Goal: Task Accomplishment & Management: Use online tool/utility

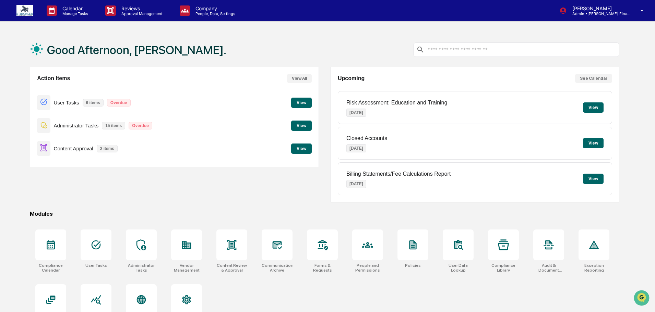
click at [301, 150] on button "View" at bounding box center [301, 149] width 21 height 10
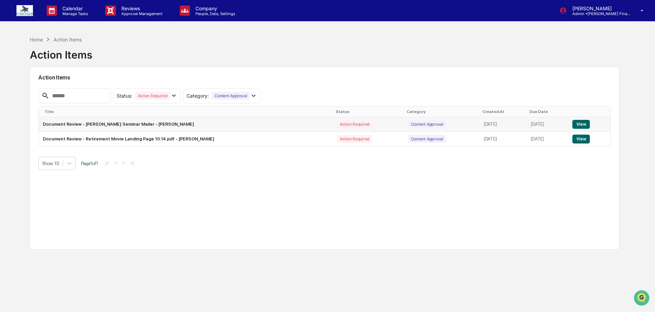
click at [586, 123] on button "View" at bounding box center [580, 124] width 17 height 9
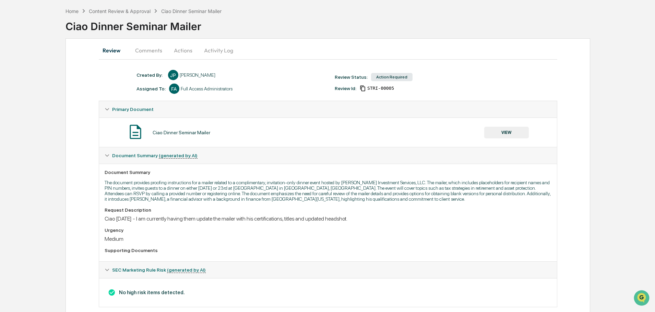
scroll to position [47, 0]
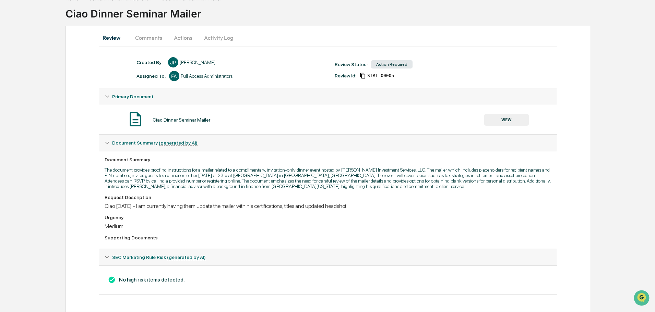
click at [184, 33] on button "Actions" at bounding box center [183, 37] width 31 height 16
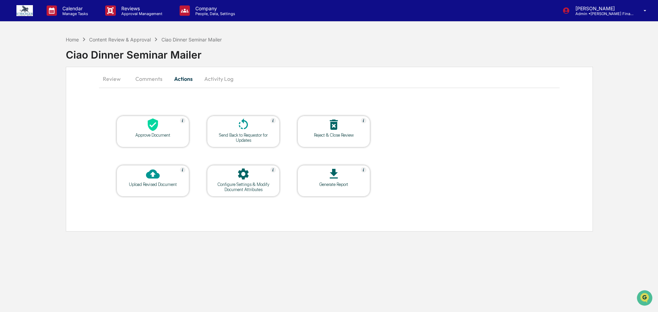
click at [169, 126] on div at bounding box center [153, 125] width 69 height 15
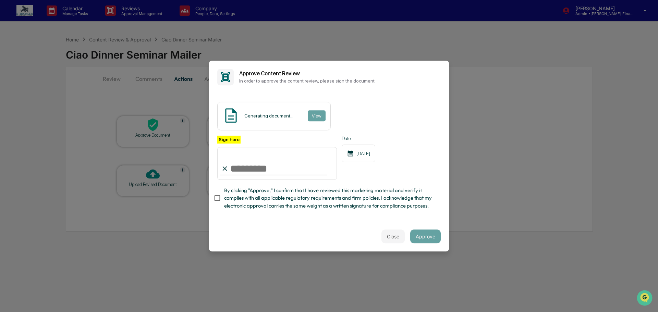
click at [275, 162] on input "Sign here" at bounding box center [277, 163] width 120 height 33
type input "**********"
click at [429, 243] on button "Approve" at bounding box center [425, 237] width 31 height 14
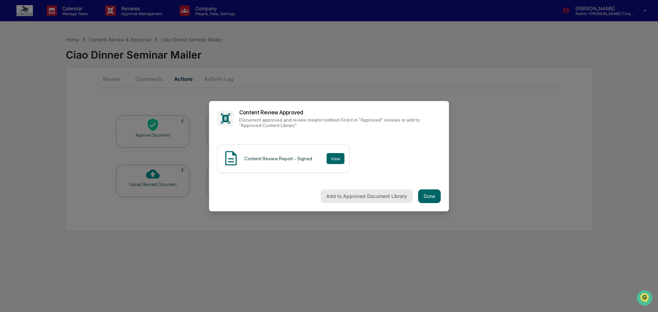
click at [388, 200] on button "Add to Approved Document Library" at bounding box center [367, 197] width 92 height 14
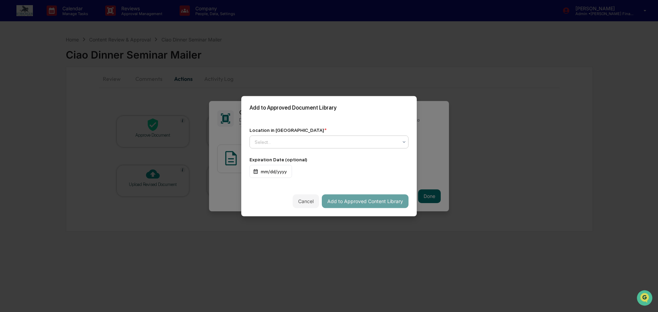
click at [326, 145] on div at bounding box center [326, 142] width 143 height 7
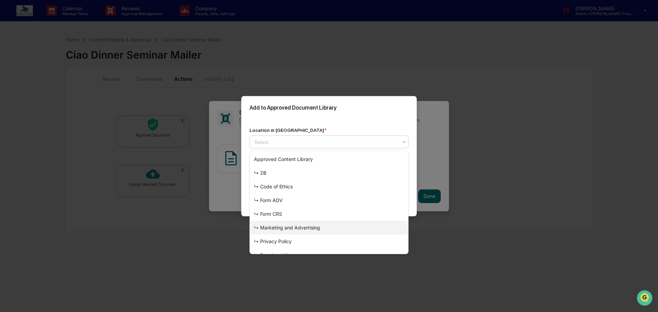
click at [333, 228] on div "↳ Marketing and Advertising" at bounding box center [329, 228] width 158 height 14
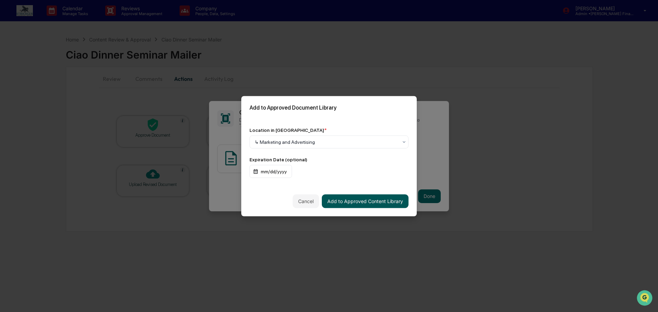
click at [372, 203] on button "Add to Approved Content Library" at bounding box center [365, 201] width 87 height 14
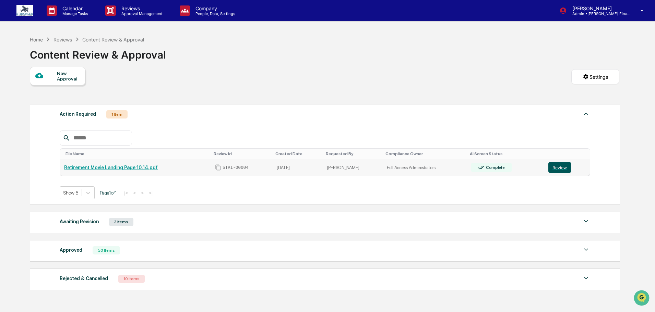
click at [551, 171] on button "Review" at bounding box center [559, 167] width 23 height 11
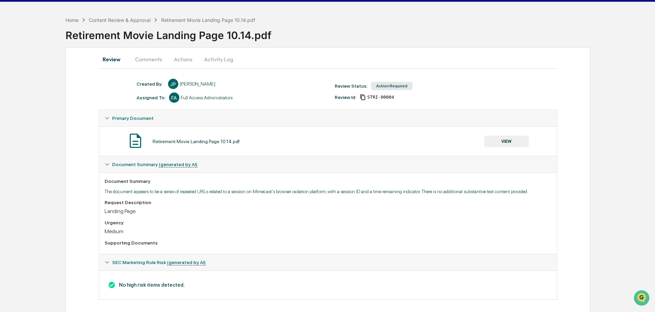
scroll to position [30, 0]
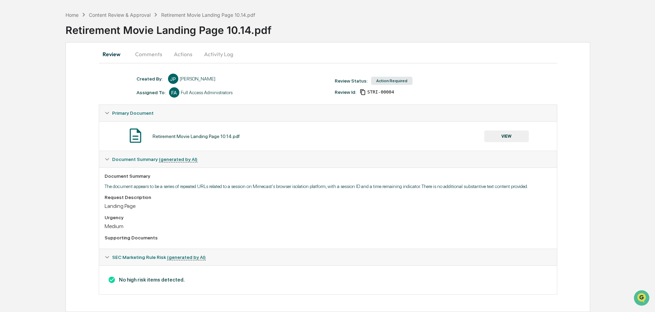
click at [156, 48] on button "Comments" at bounding box center [149, 54] width 38 height 16
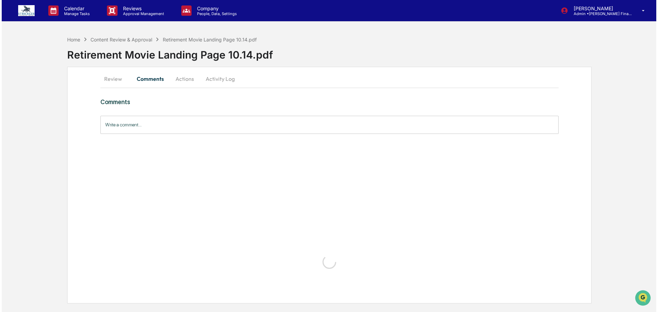
scroll to position [0, 0]
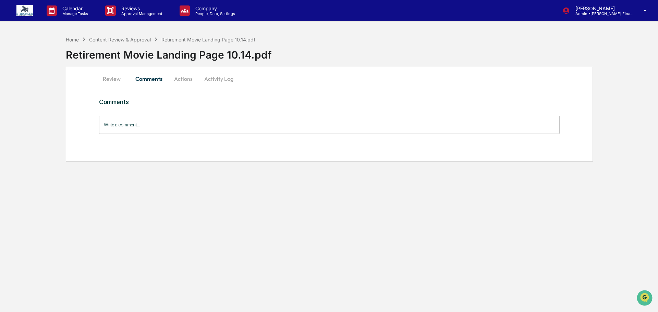
click at [185, 77] on button "Actions" at bounding box center [183, 79] width 31 height 16
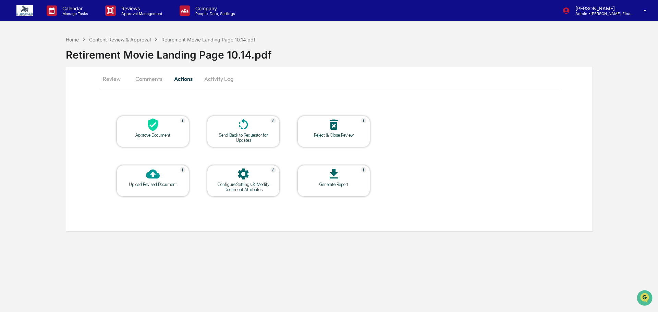
click at [164, 128] on div at bounding box center [153, 125] width 69 height 15
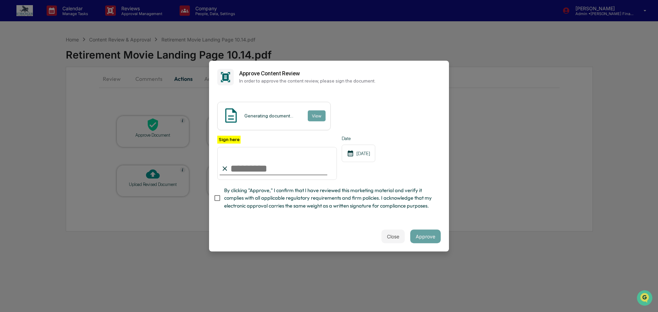
click at [242, 162] on input "Sign here" at bounding box center [277, 163] width 120 height 33
type input "**********"
click at [418, 243] on button "Approve" at bounding box center [425, 237] width 31 height 14
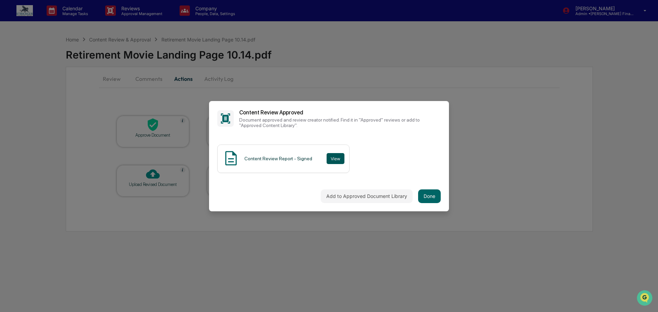
click at [327, 158] on button "View" at bounding box center [336, 158] width 18 height 11
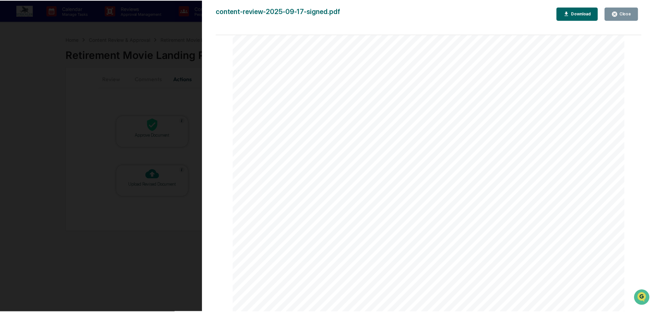
scroll to position [240, 0]
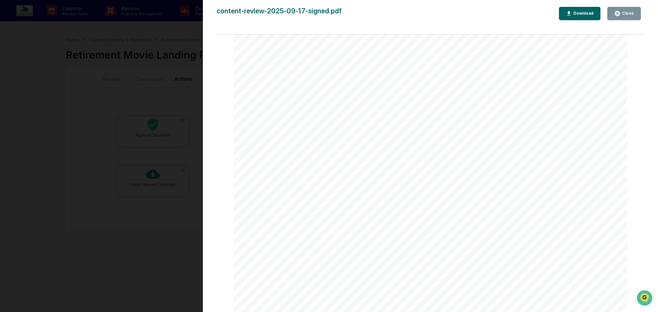
click at [624, 15] on div "Close" at bounding box center [627, 13] width 13 height 5
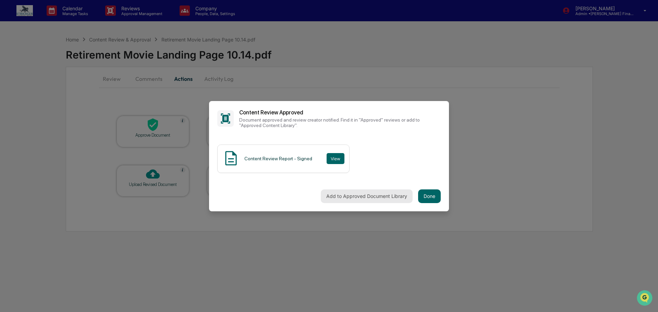
click at [370, 200] on button "Add to Approved Document Library" at bounding box center [367, 197] width 92 height 14
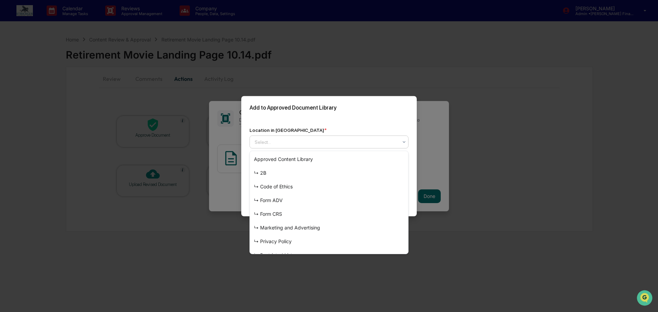
click at [332, 141] on div at bounding box center [326, 142] width 143 height 7
click at [314, 224] on div "↳ Marketing and Advertising" at bounding box center [329, 228] width 158 height 14
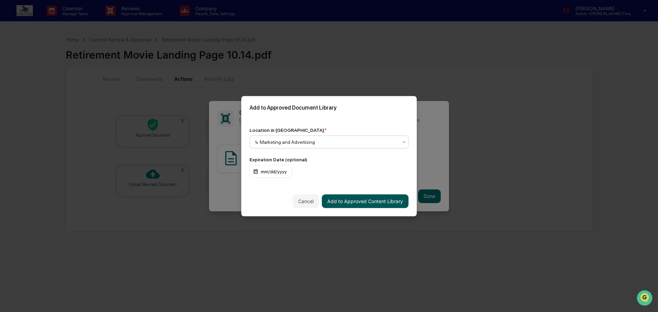
click at [340, 202] on button "Add to Approved Content Library" at bounding box center [365, 201] width 87 height 14
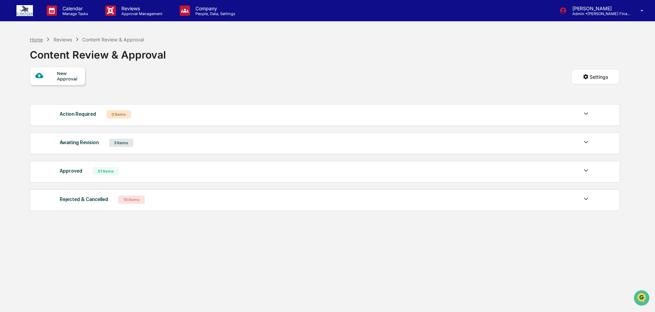
click at [38, 37] on div "Home" at bounding box center [36, 40] width 13 height 6
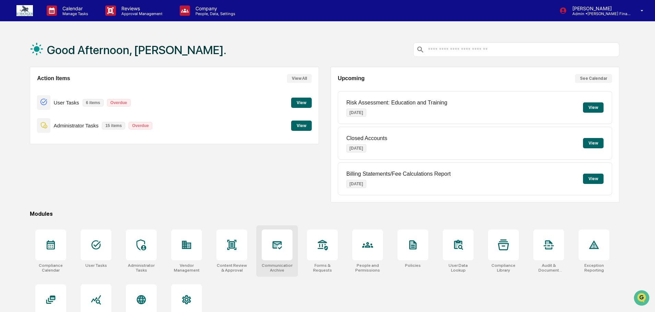
click at [265, 262] on div "Communications Archive" at bounding box center [277, 251] width 42 height 51
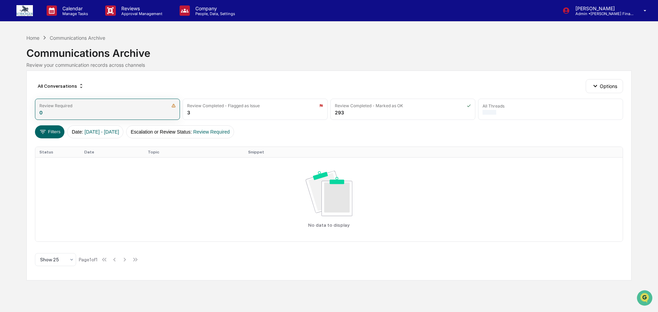
click at [174, 108] on img at bounding box center [173, 106] width 4 height 4
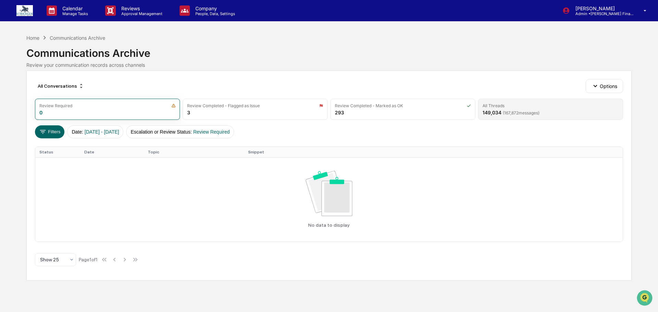
click at [574, 108] on div "All Threads" at bounding box center [551, 105] width 136 height 5
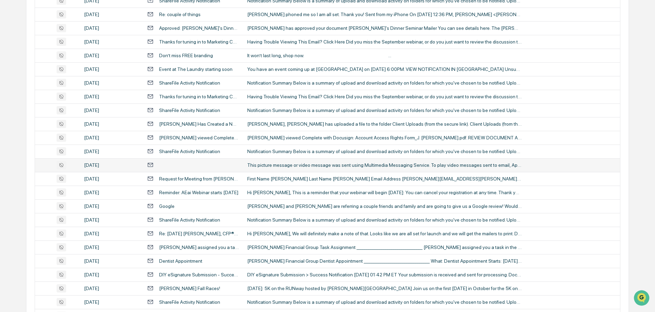
scroll to position [171, 0]
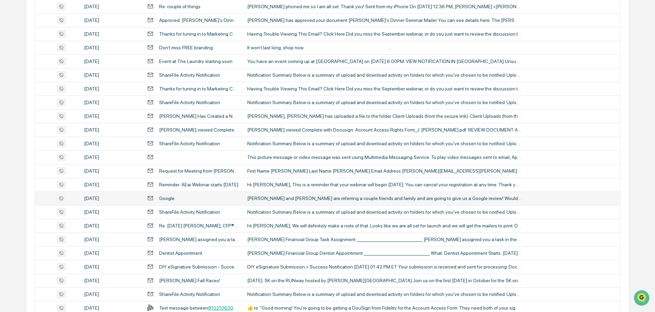
click at [509, 201] on div "[PERSON_NAME] and [PERSON_NAME] are referring a couple friends and family and a…" at bounding box center [384, 198] width 274 height 5
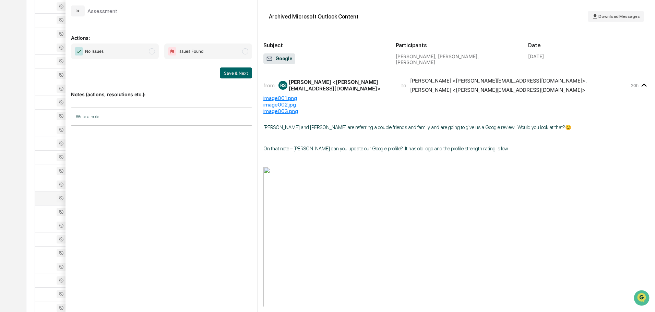
click at [17, 38] on div "Calendar Manage Tasks Reviews Approval Management Company People, Data, Setting…" at bounding box center [327, 98] width 655 height 539
